Goal: Information Seeking & Learning: Learn about a topic

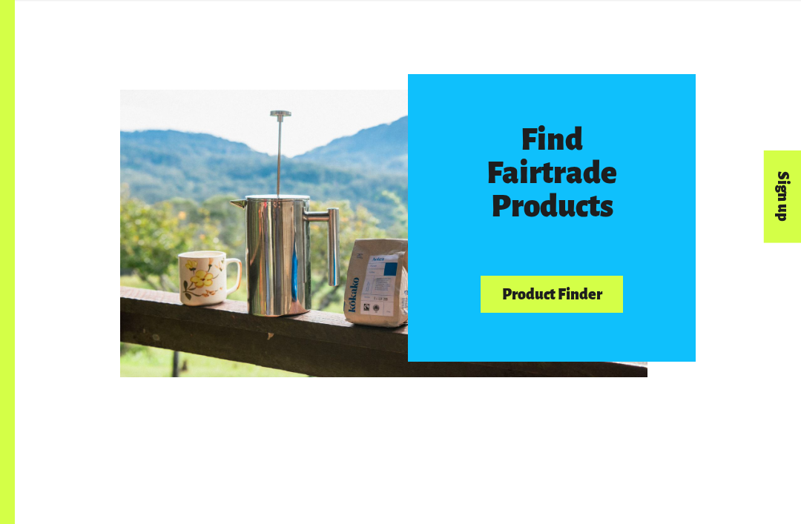
scroll to position [647, 0]
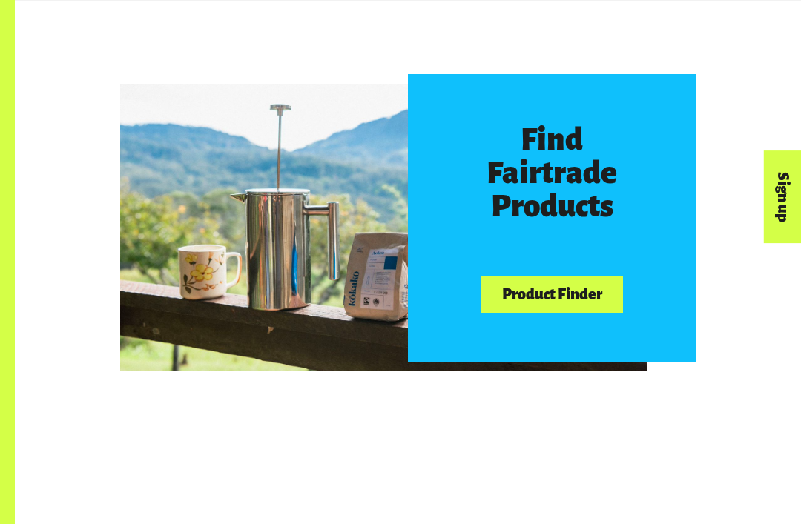
click at [550, 296] on link "Product Finder" at bounding box center [551, 295] width 142 height 38
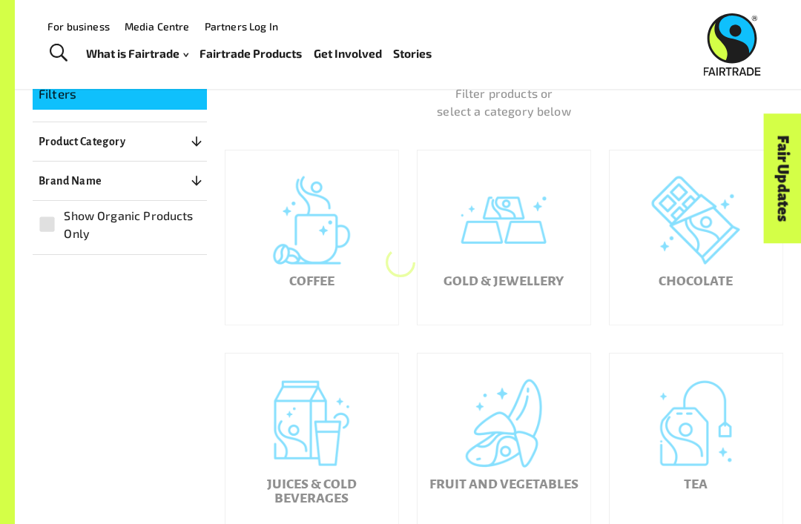
scroll to position [242, 0]
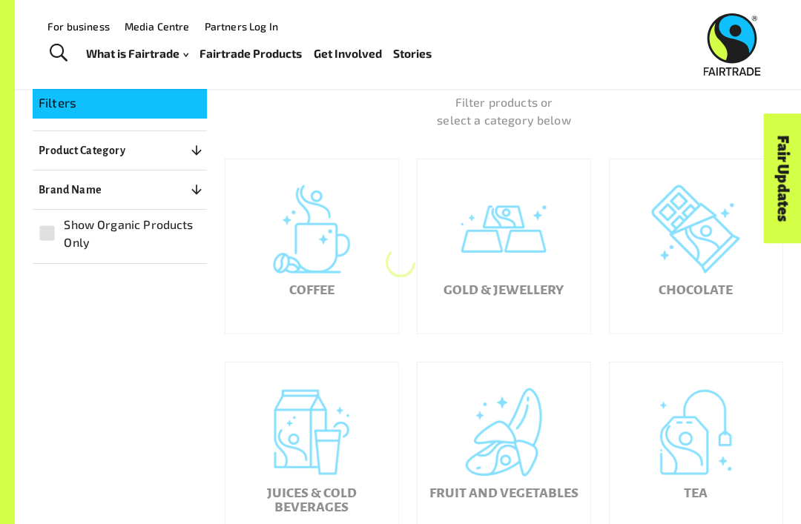
click at [345, 238] on div "Coffee" at bounding box center [311, 246] width 173 height 174
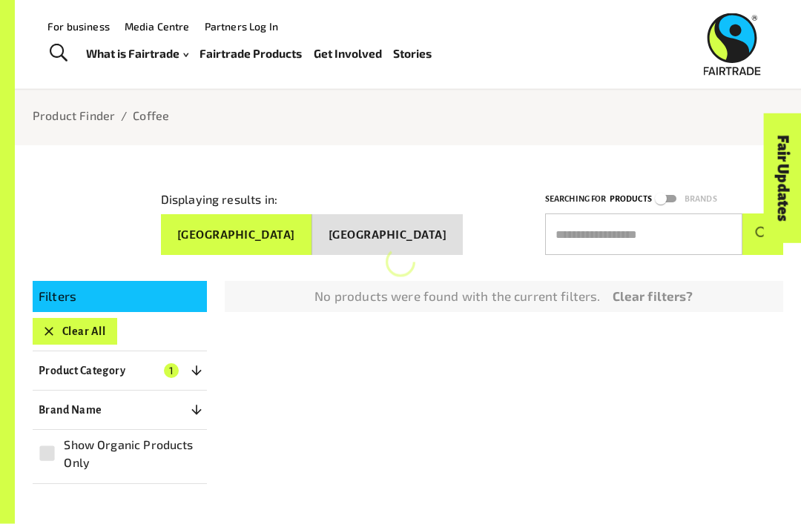
scroll to position [66, 0]
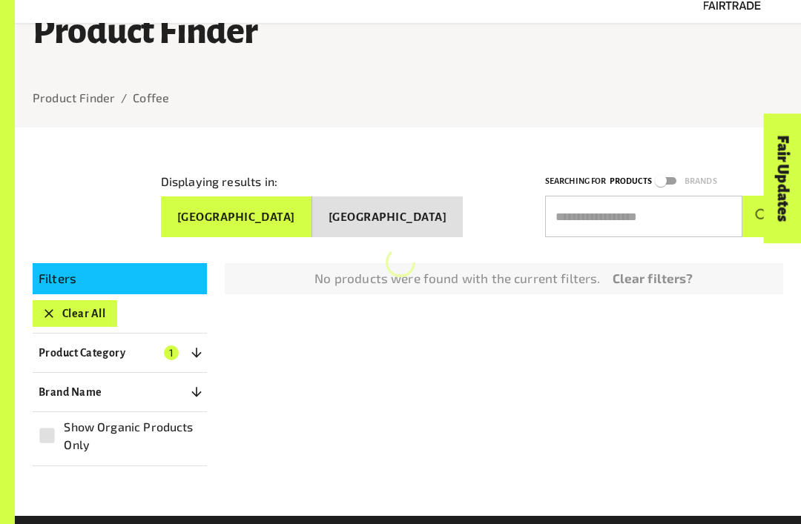
click at [161, 359] on button "Product Category 1" at bounding box center [120, 353] width 174 height 27
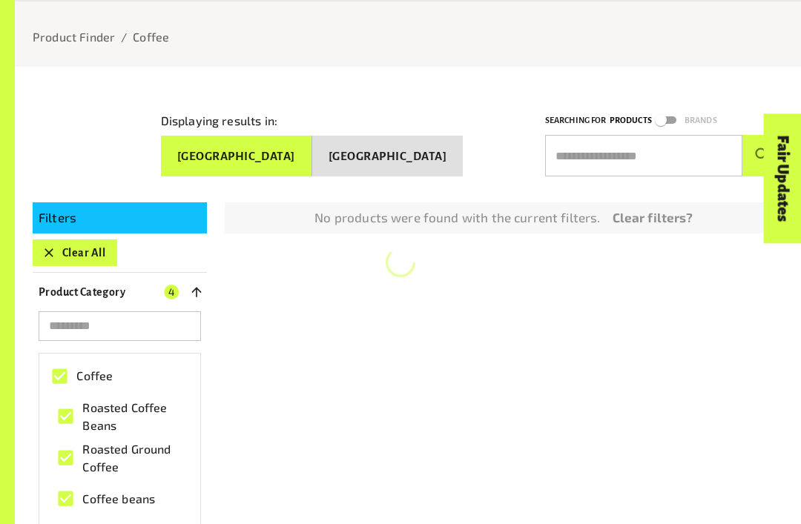
scroll to position [137, 0]
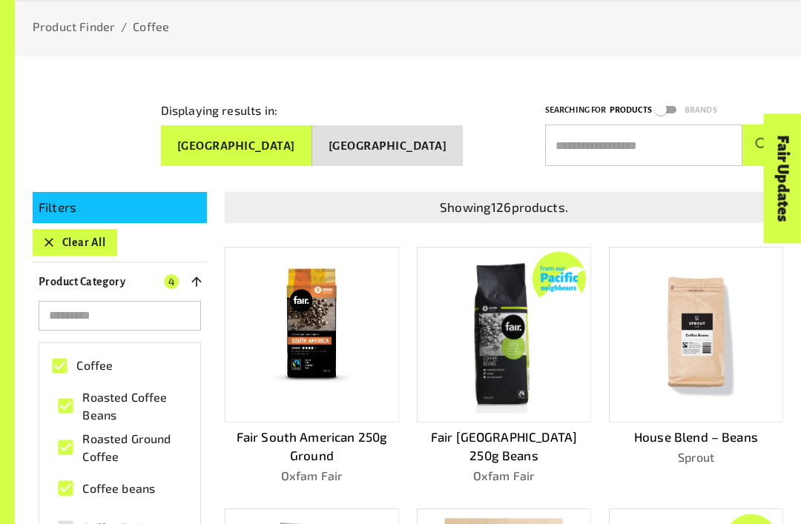
click at [349, 346] on img at bounding box center [311, 334] width 130 height 156
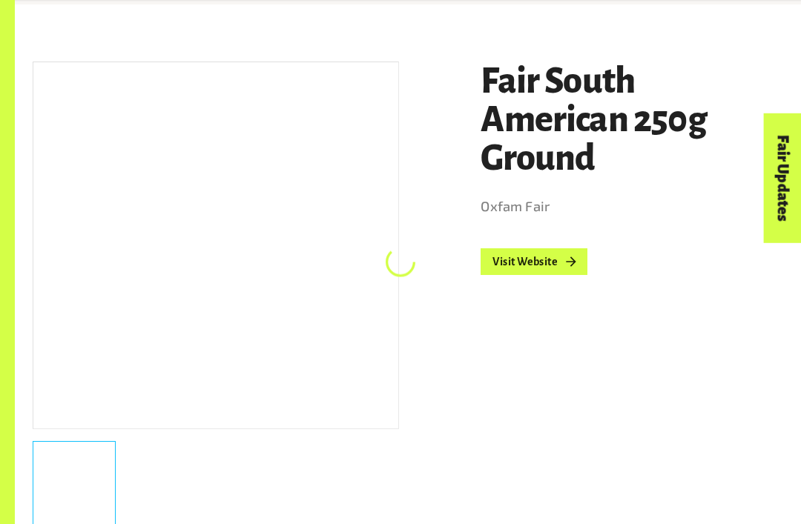
scroll to position [193, 0]
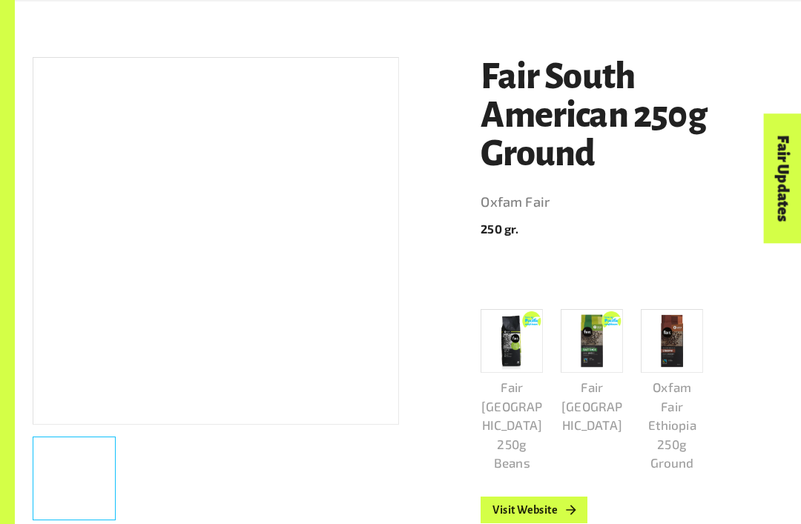
click at [552, 516] on link "Visit Website" at bounding box center [533, 510] width 107 height 27
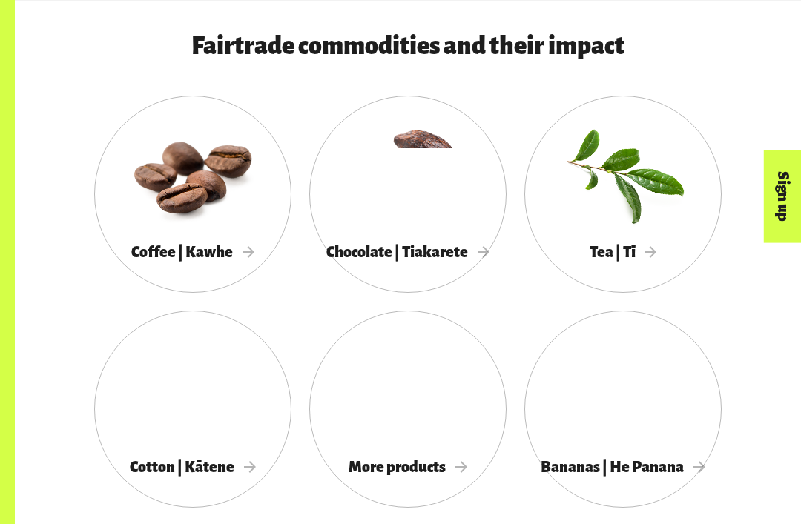
scroll to position [1115, 0]
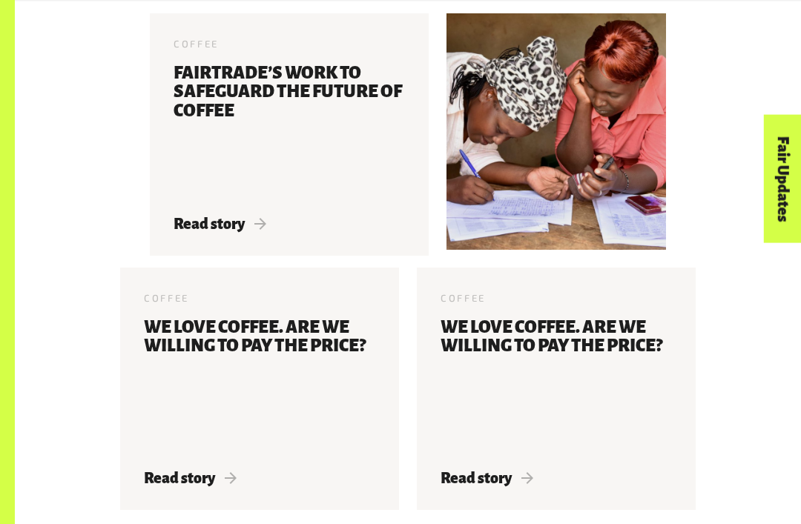
scroll to position [2670, 0]
click at [200, 229] on span "Read story" at bounding box center [219, 224] width 93 height 16
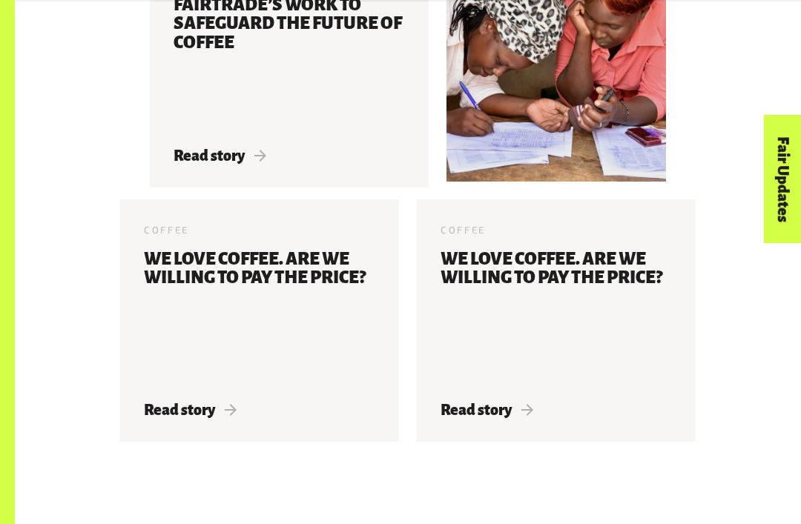
scroll to position [2746, 0]
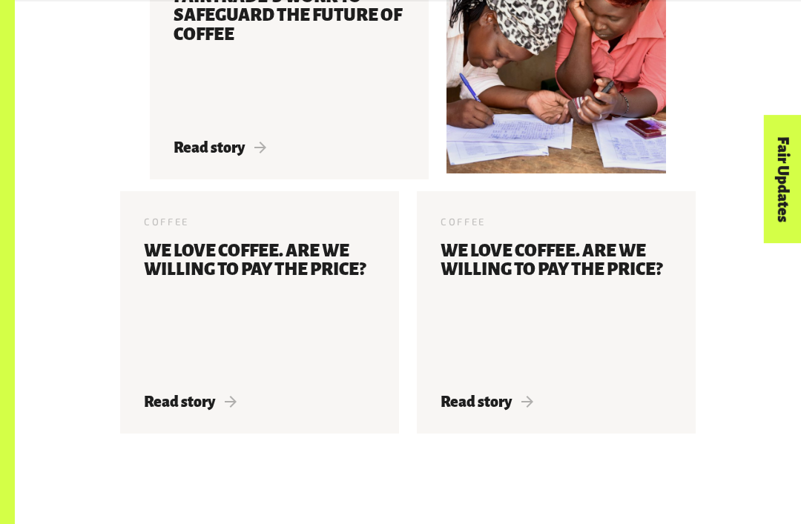
click at [170, 408] on span "Read story" at bounding box center [190, 402] width 93 height 16
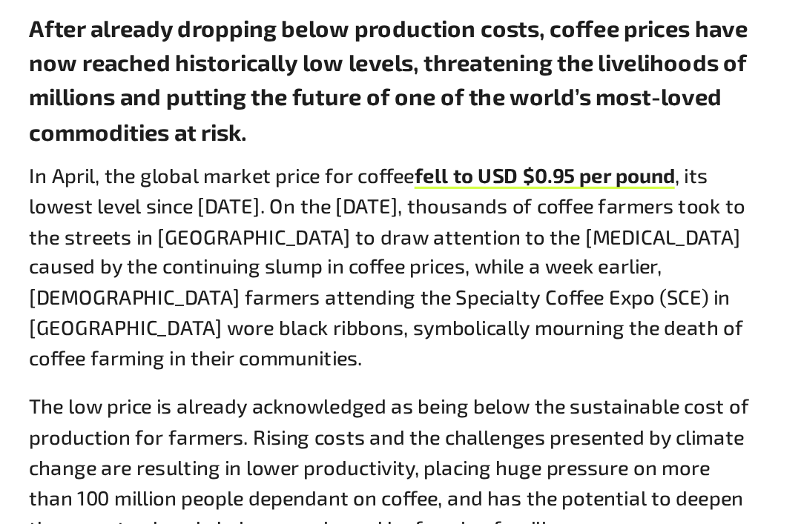
scroll to position [553, 0]
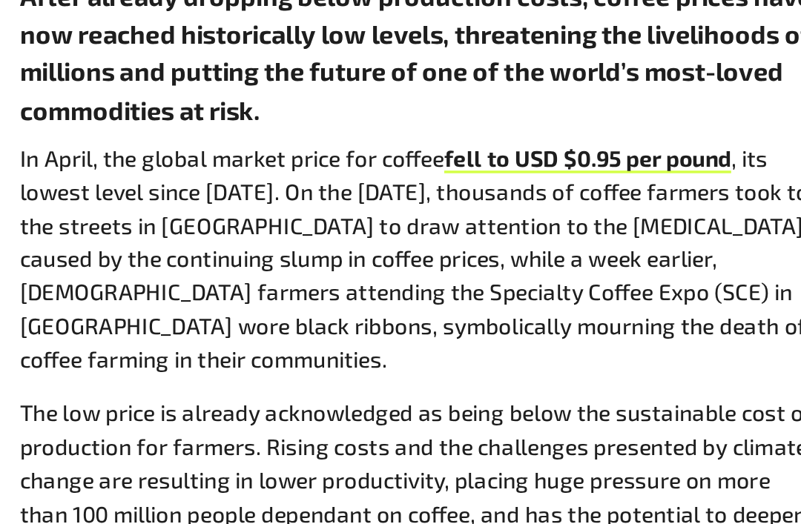
click at [179, 410] on p "The low price is already acknowledged as being below the sustainable cost of pr…" at bounding box center [407, 458] width 457 height 96
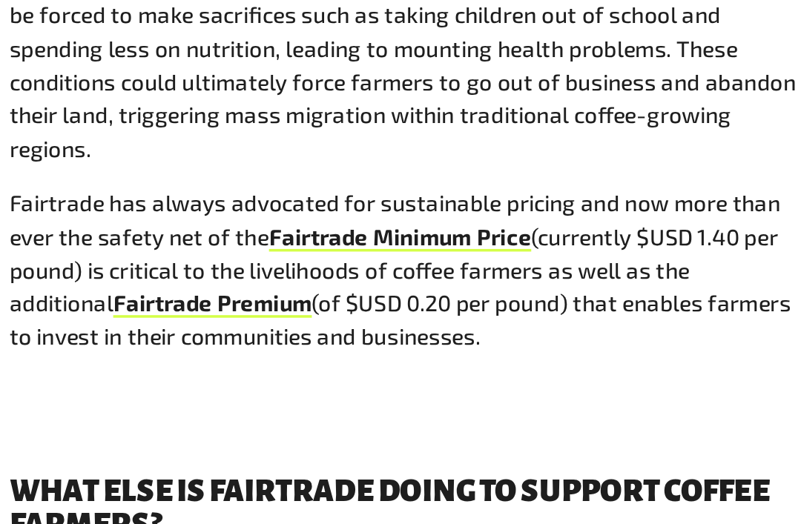
scroll to position [893, 0]
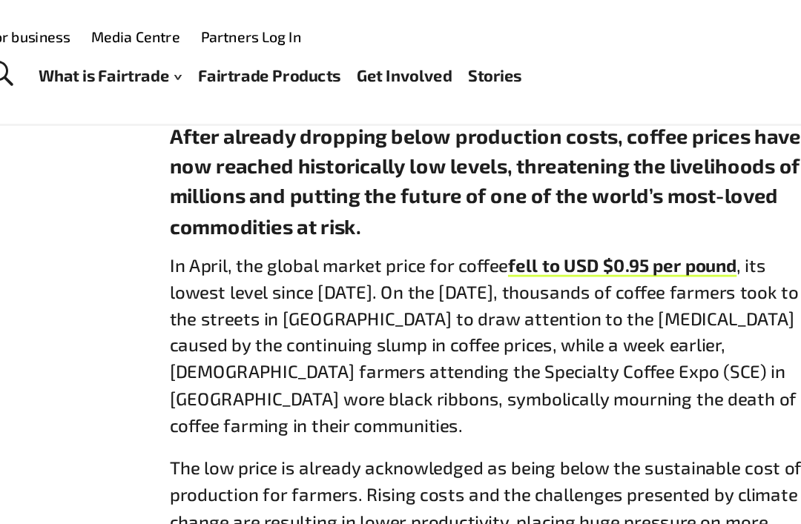
scroll to position [605, 0]
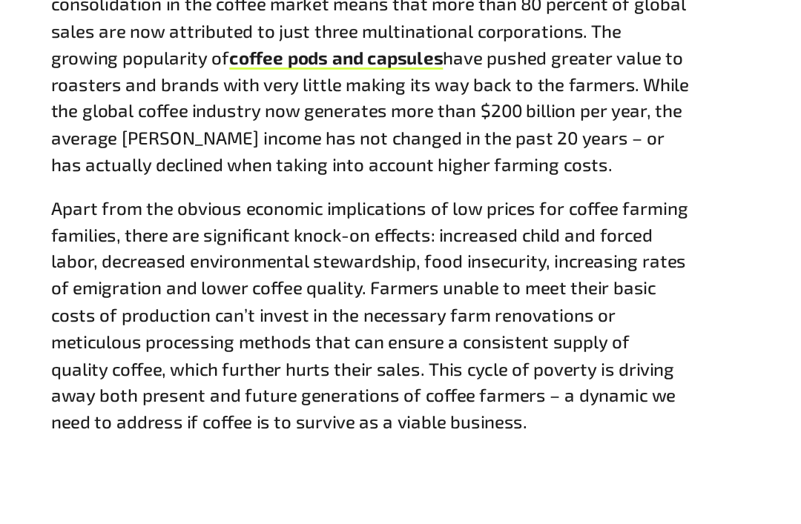
scroll to position [1198, 0]
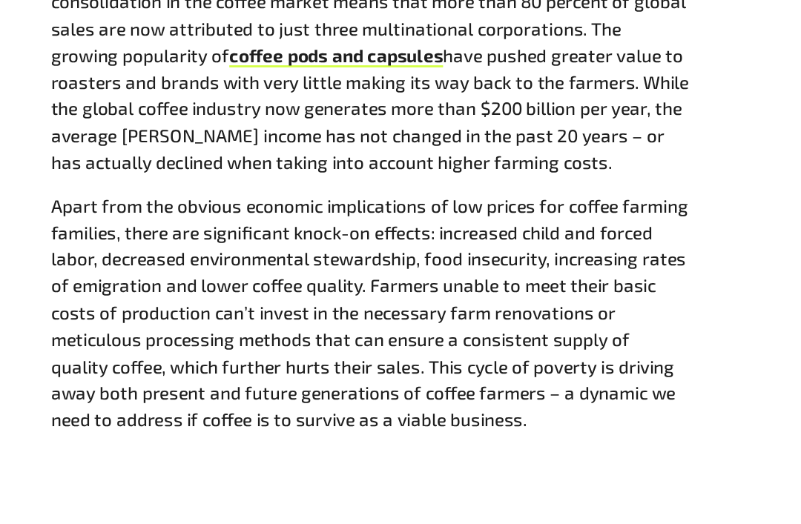
click at [179, 494] on strong "If you want a future with coffee in it, what are you prepared to pay so that co…" at bounding box center [404, 522] width 451 height 57
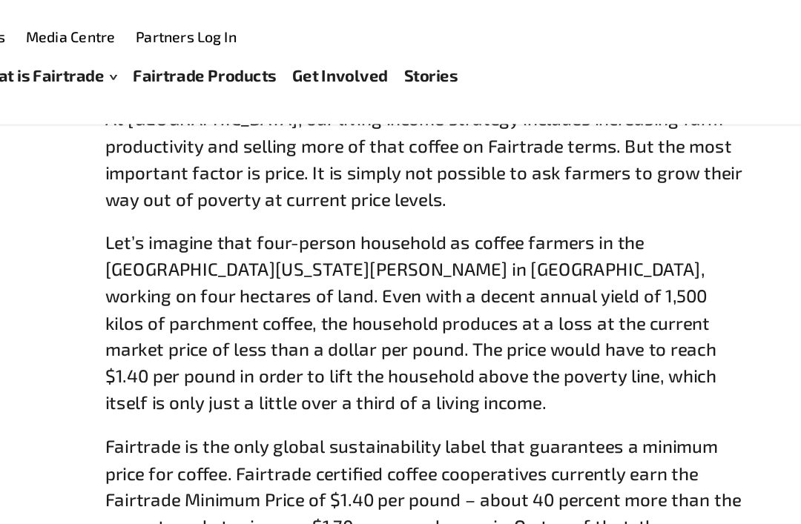
scroll to position [1928, 0]
